Goal: Transaction & Acquisition: Purchase product/service

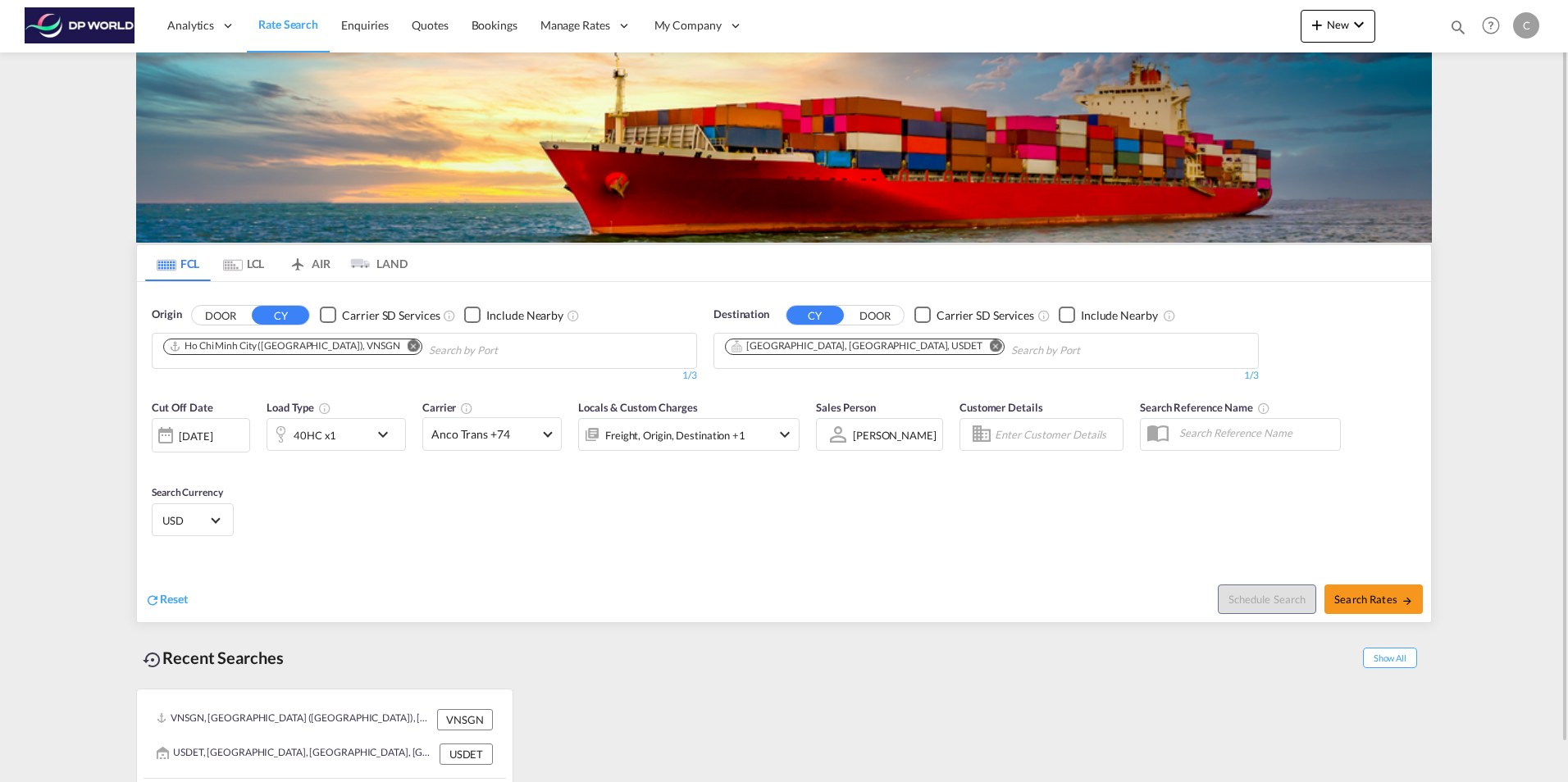
click at [396, 345] on button "Remove" at bounding box center [408, 347] width 25 height 16
click at [205, 355] on input "Chips input." at bounding box center [241, 350] width 156 height 27
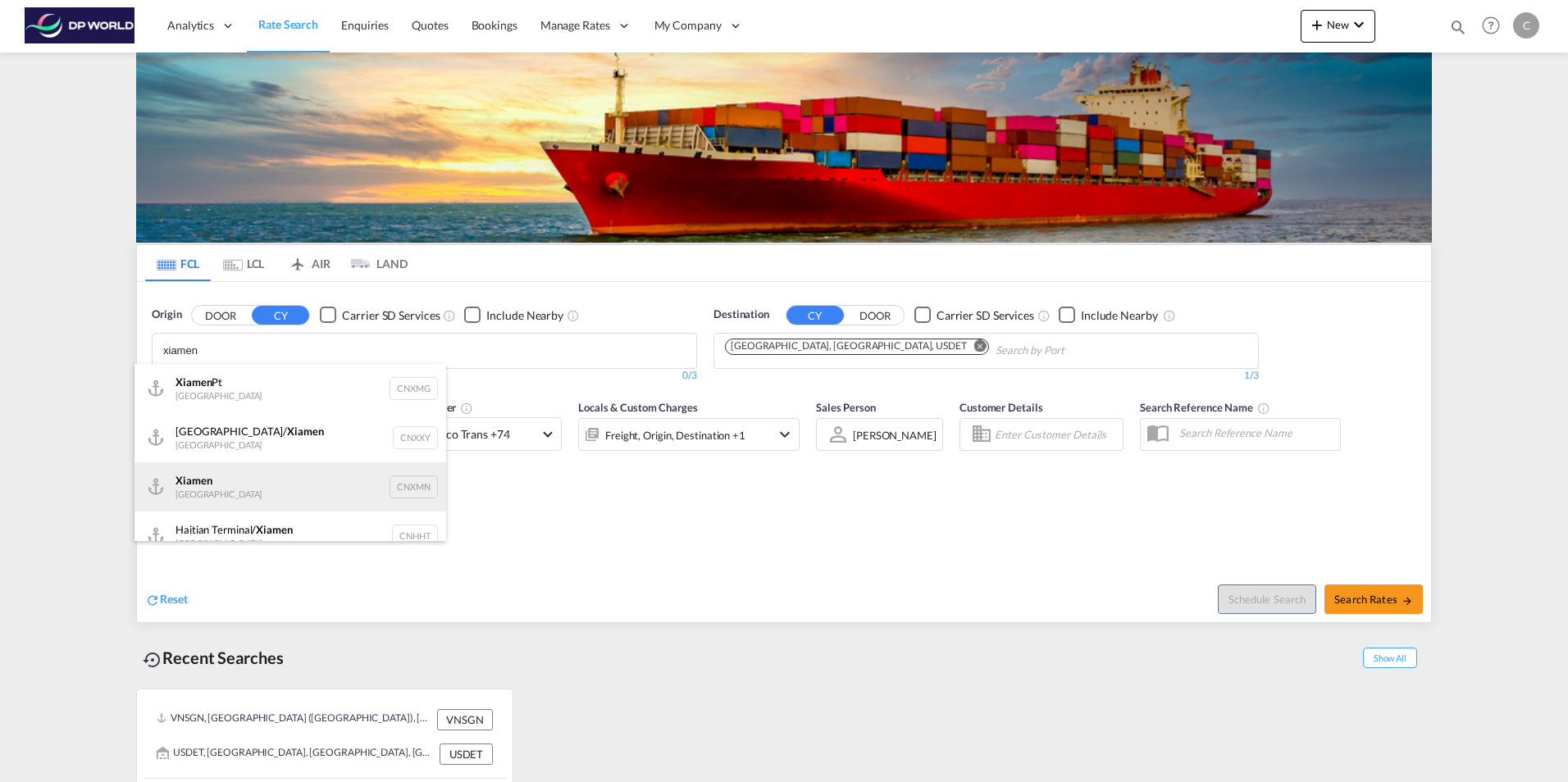
type input "xiamen"
click at [215, 473] on div "Xiamen [GEOGRAPHIC_DATA] CNXMN" at bounding box center [290, 487] width 312 height 49
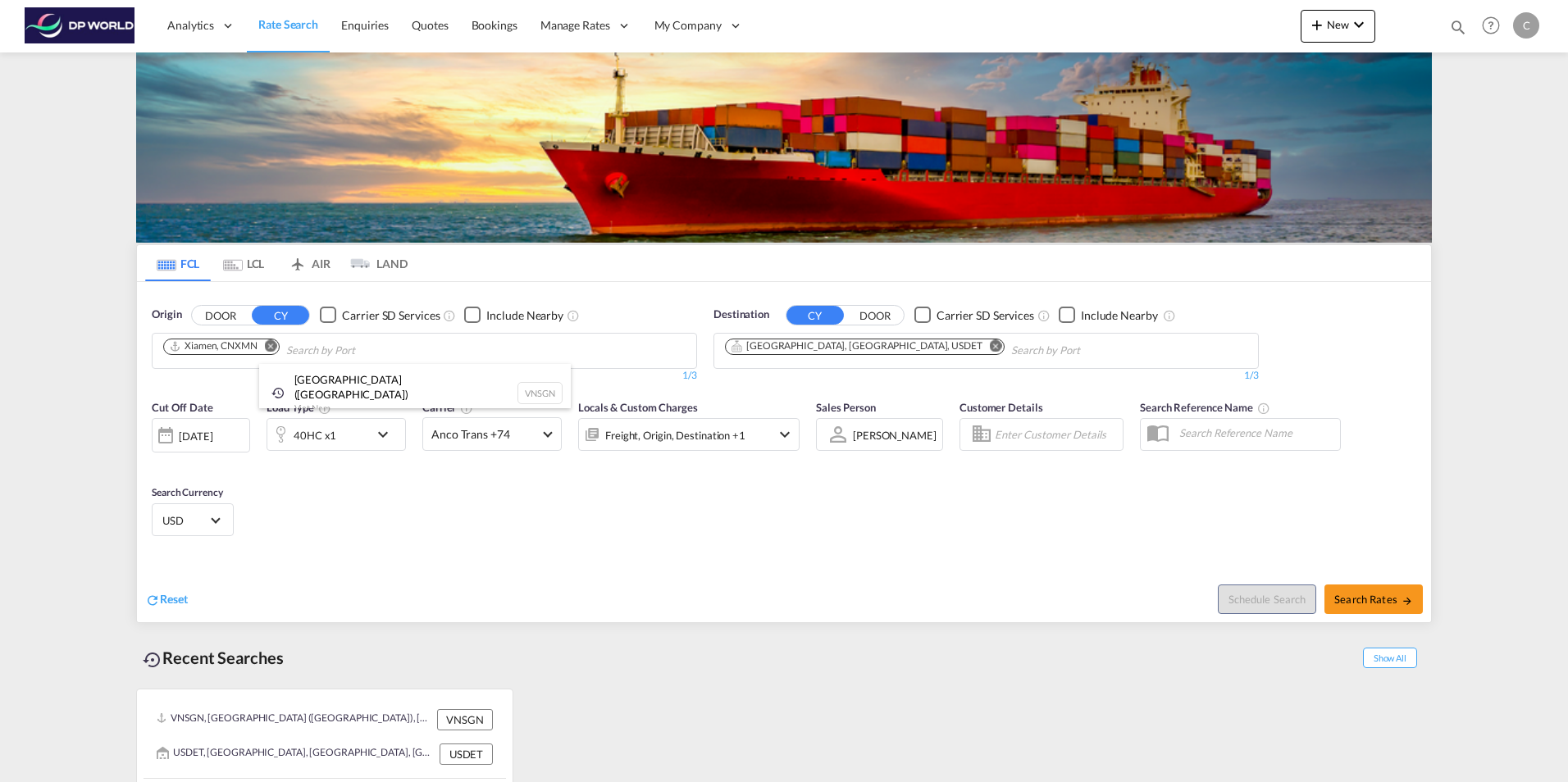
click at [843, 343] on div at bounding box center [784, 391] width 1568 height 782
click at [990, 341] on md-icon "Remove" at bounding box center [996, 345] width 12 height 12
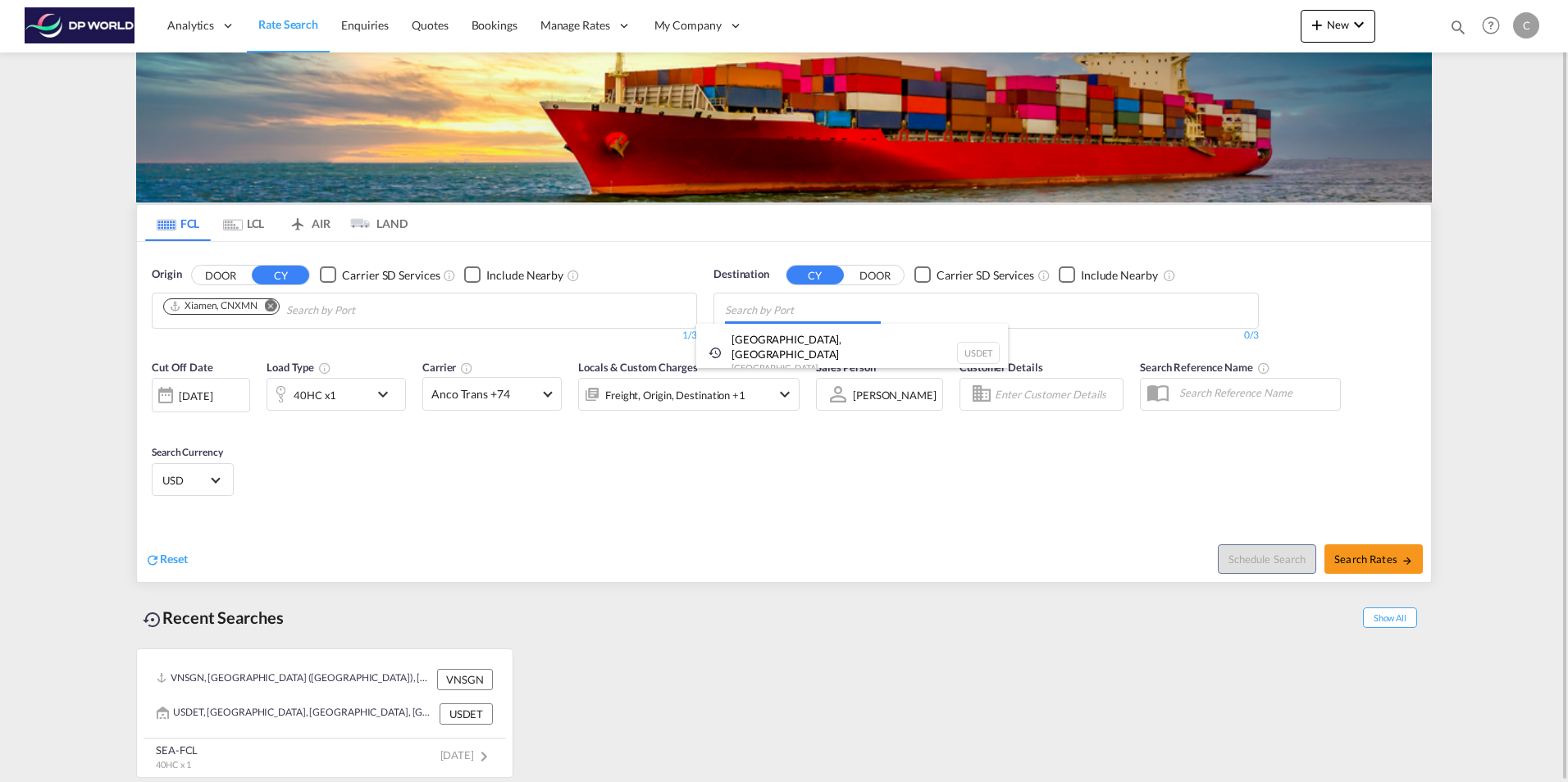
click at [753, 312] on body "Analytics Reports Dashboard Rate Search Enquiries Quotes Bookings" at bounding box center [784, 391] width 1568 height 782
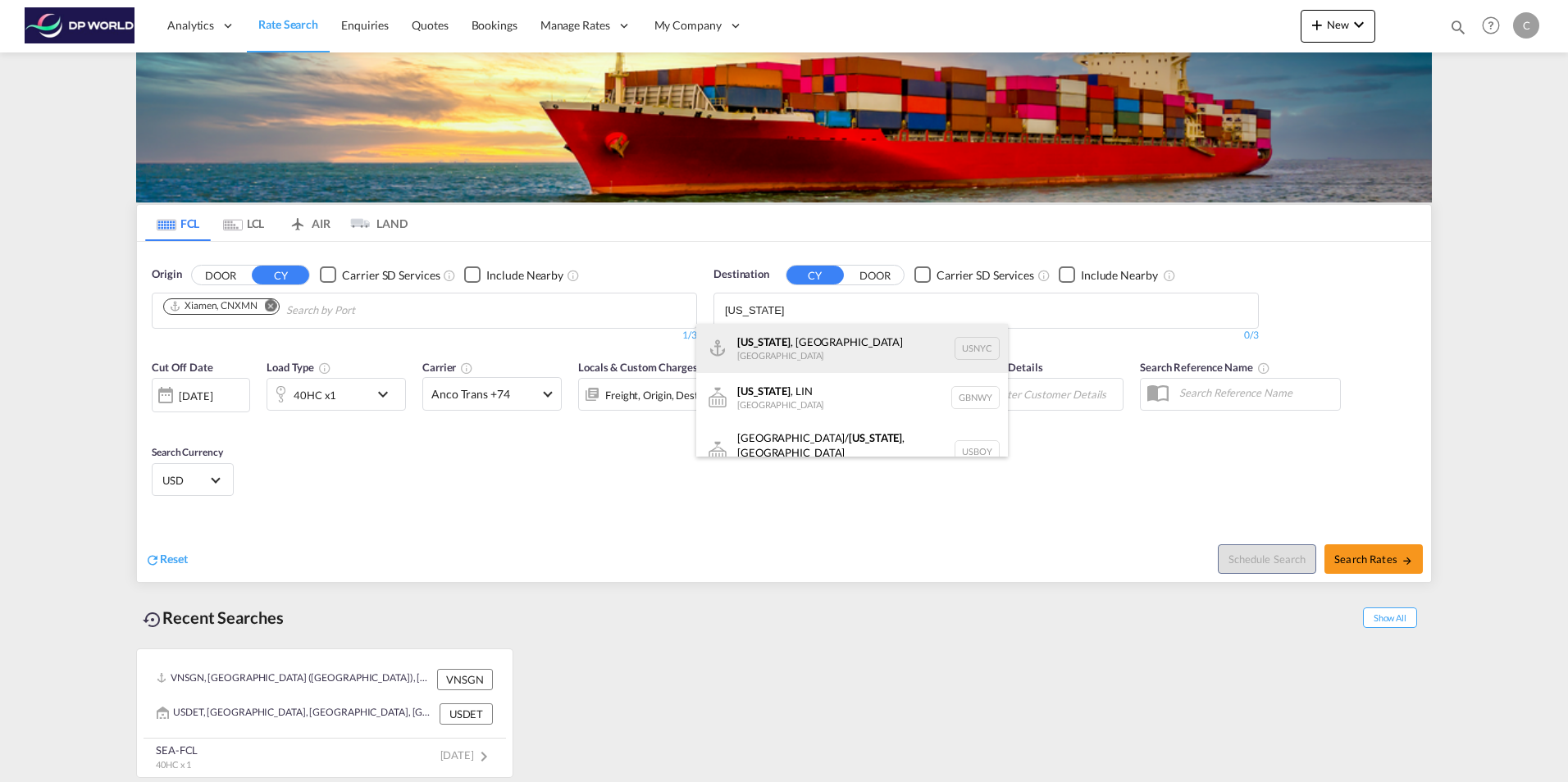
type input "[US_STATE]"
click at [760, 334] on div "[US_STATE] , [GEOGRAPHIC_DATA] [GEOGRAPHIC_DATA] USNYC" at bounding box center [852, 348] width 312 height 49
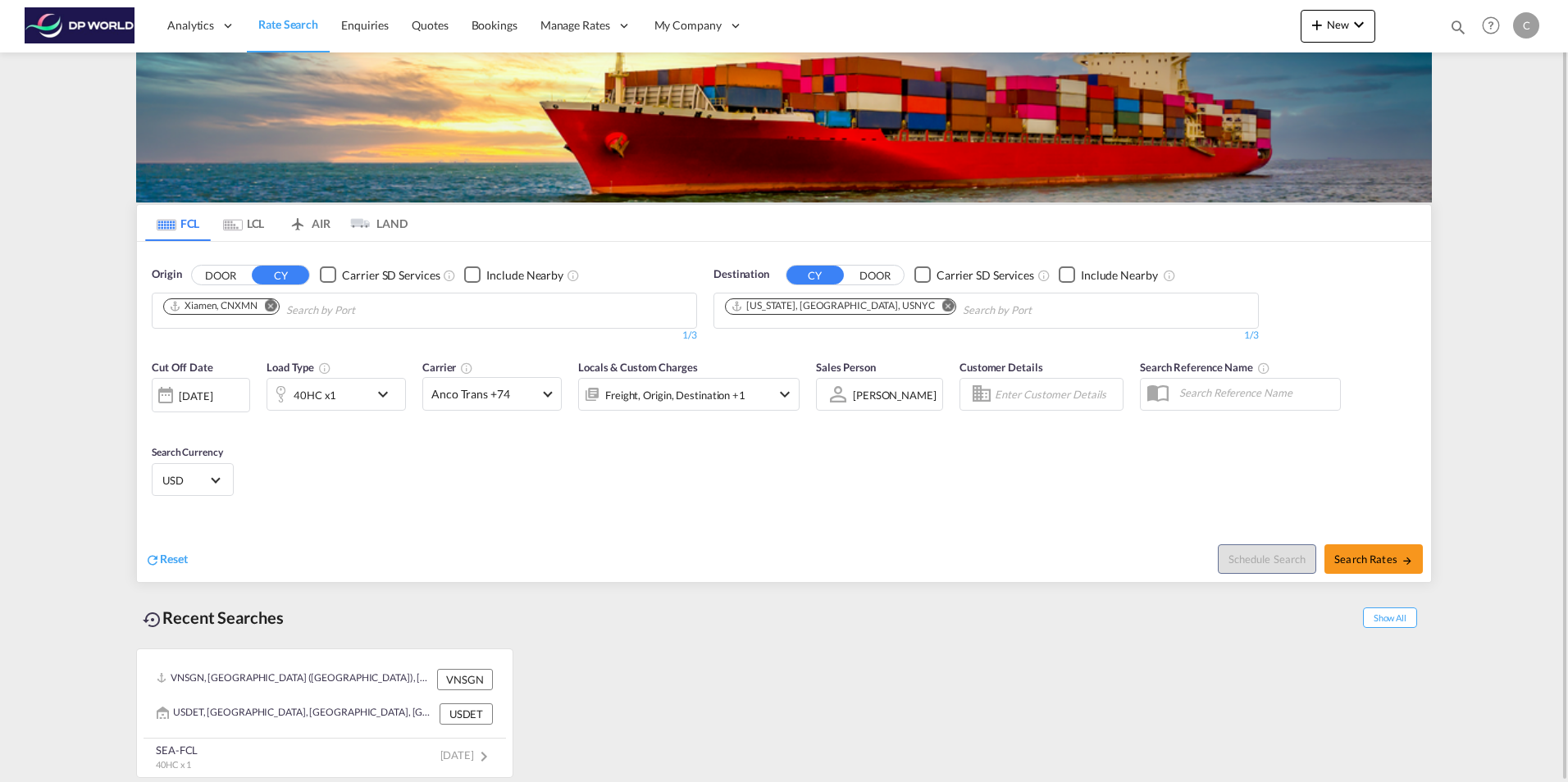
click at [170, 397] on div at bounding box center [165, 395] width 27 height 33
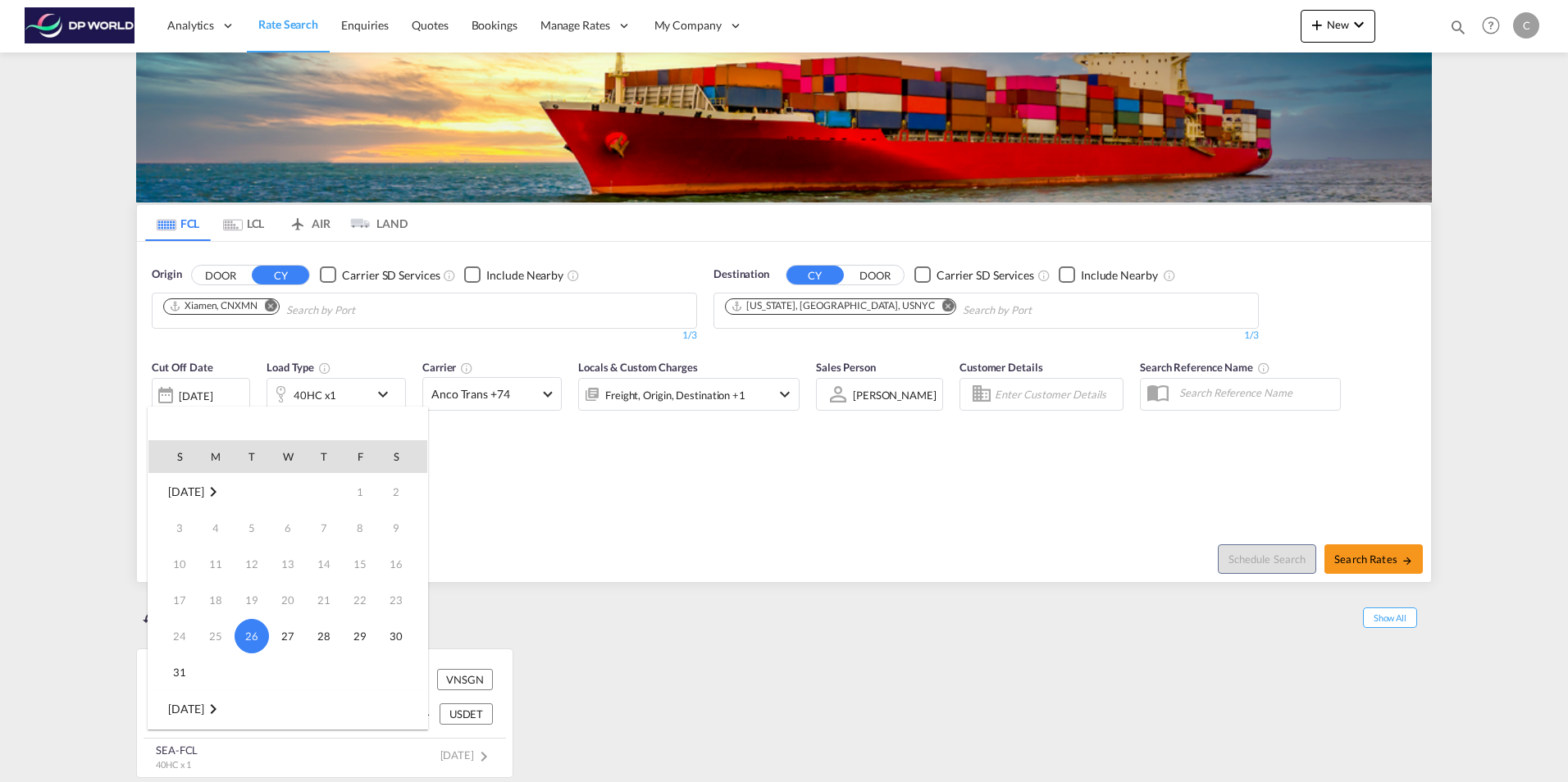
click at [223, 487] on md-icon "August 2025" at bounding box center [212, 492] width 20 height 20
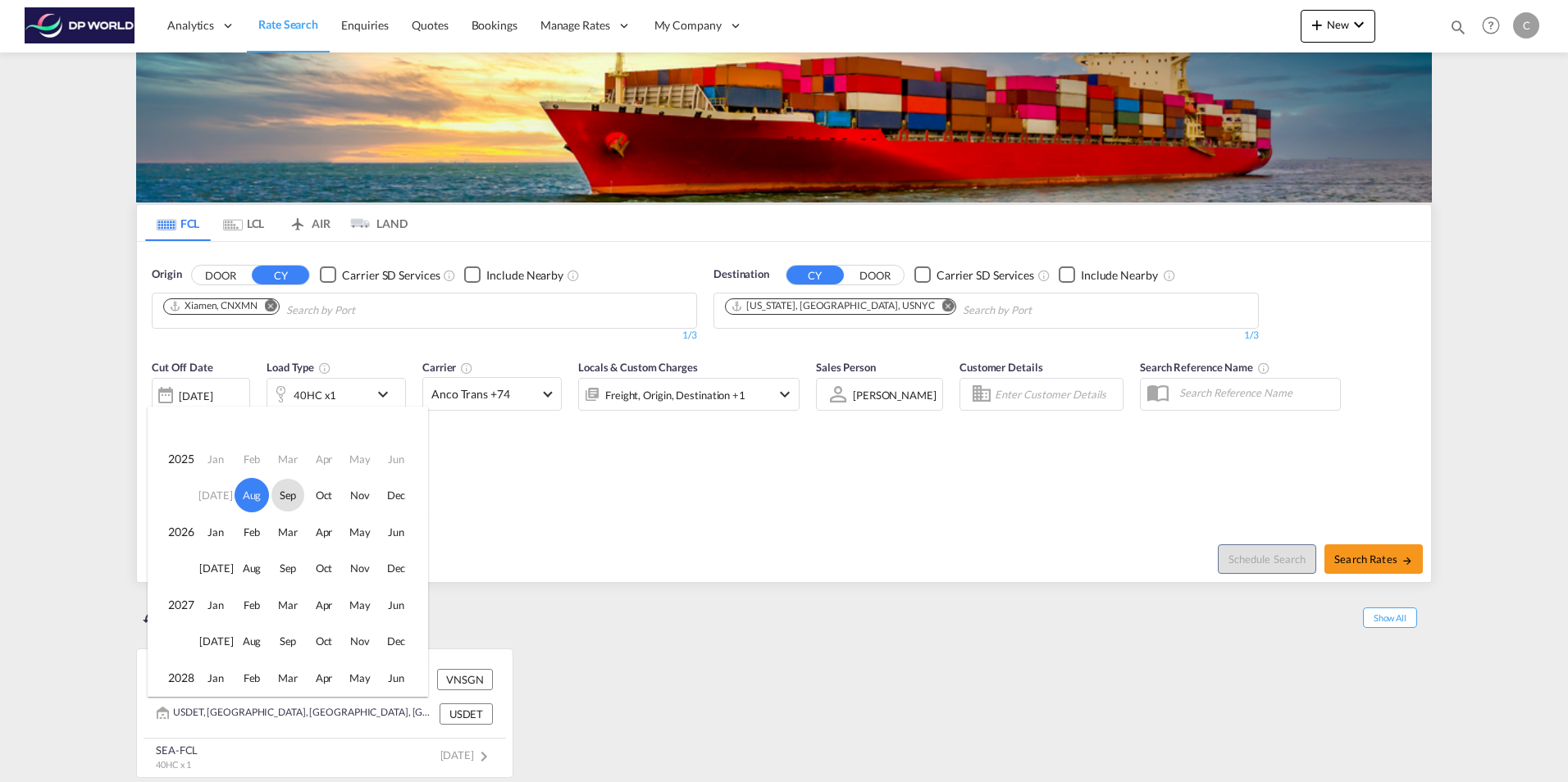
click at [283, 491] on span "Sep" at bounding box center [288, 495] width 33 height 33
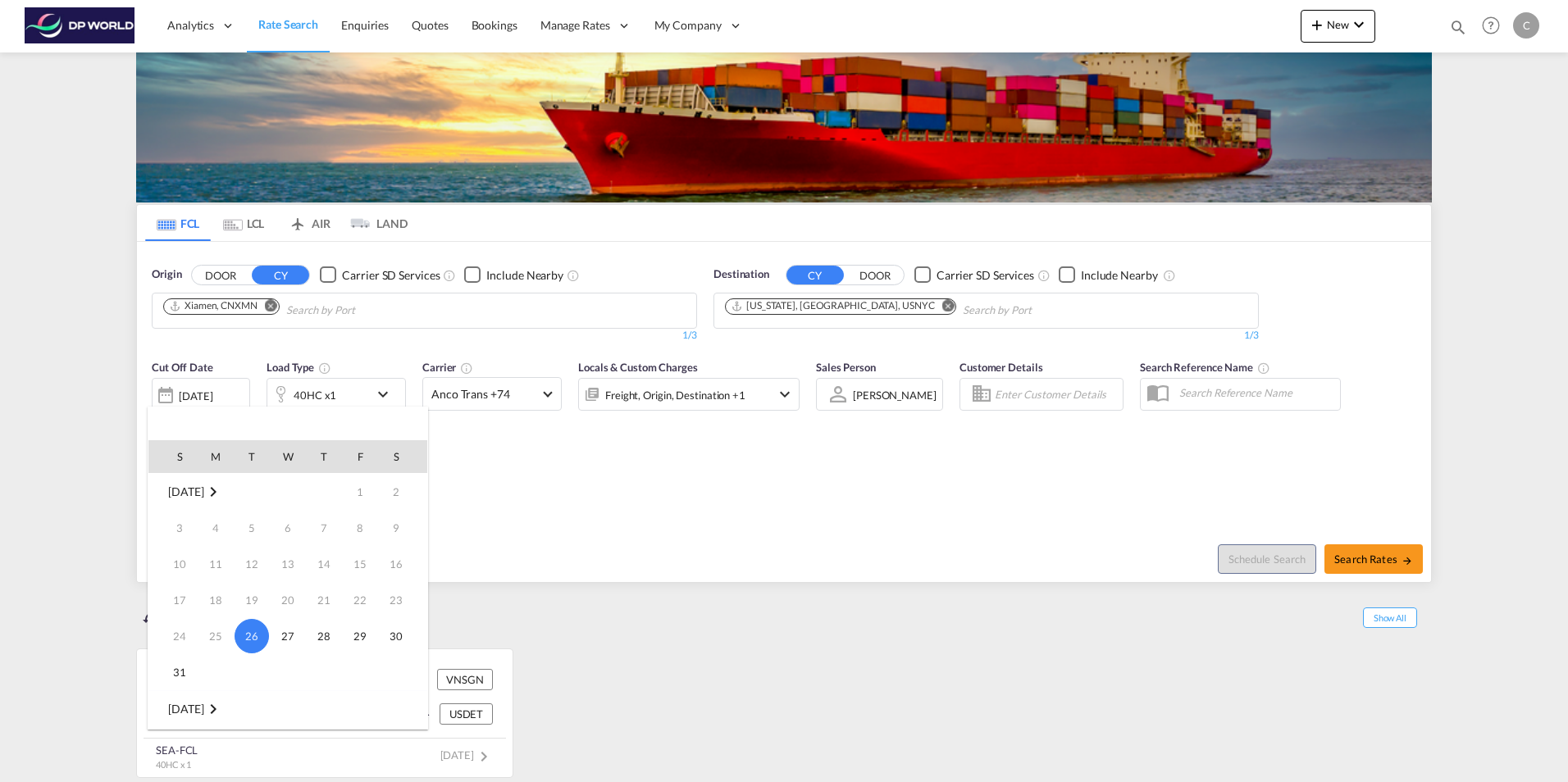
scroll to position [218, 0]
click at [210, 528] on span "1" at bounding box center [216, 528] width 33 height 33
